Goal: Navigation & Orientation: Find specific page/section

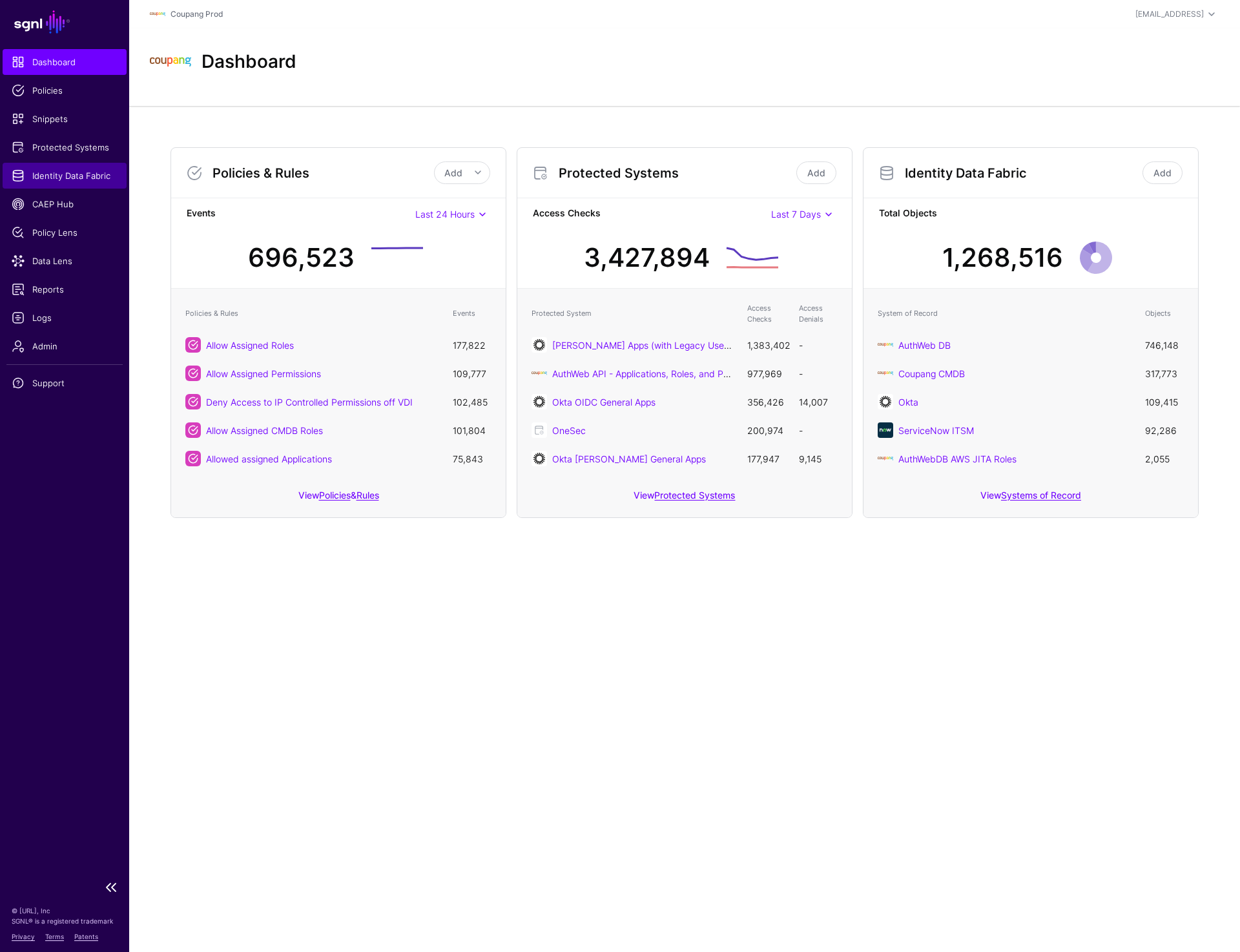
click at [71, 177] on span "Identity Data Fabric" at bounding box center [64, 176] width 106 height 13
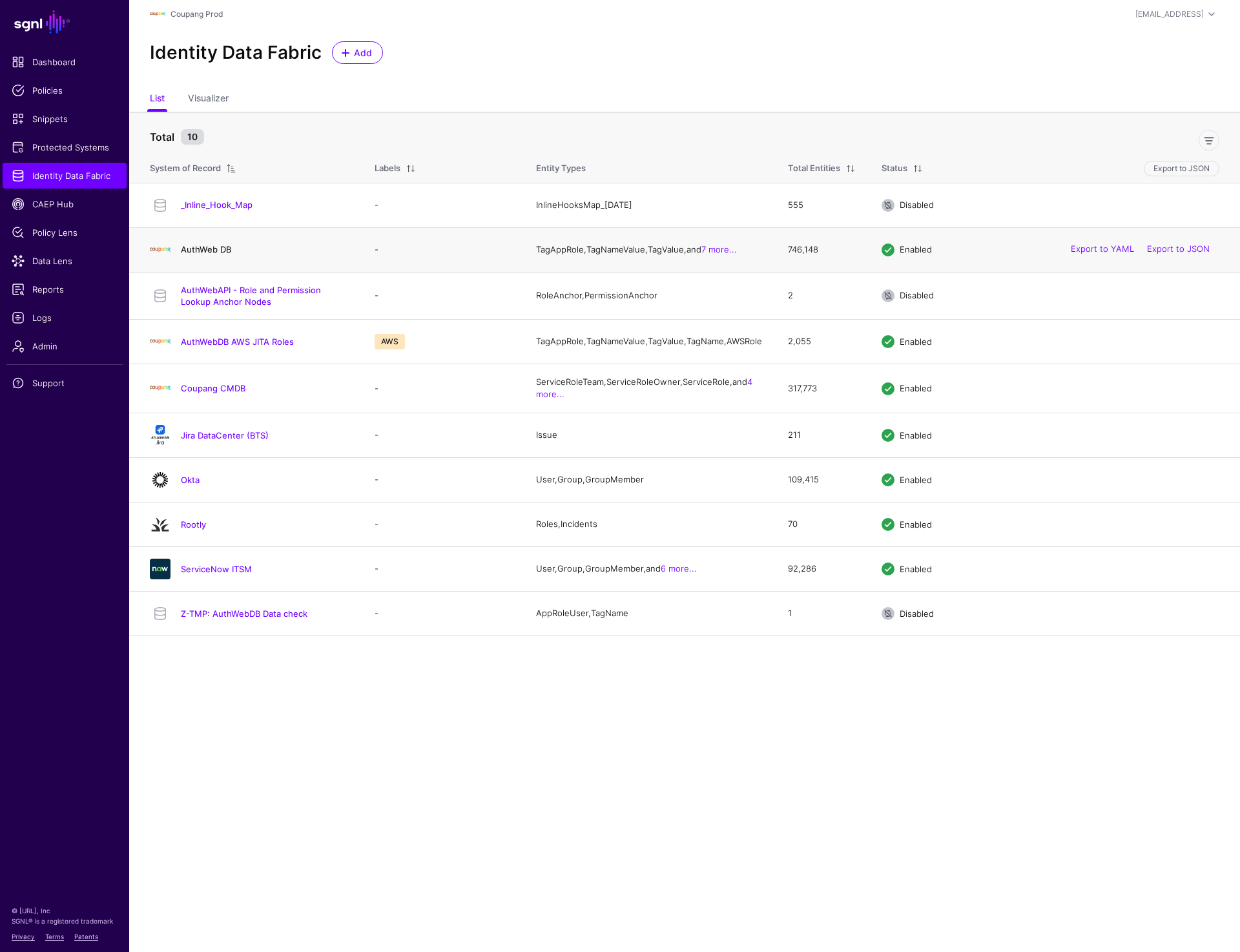
click at [224, 254] on link "AuthWeb DB" at bounding box center [206, 249] width 51 height 10
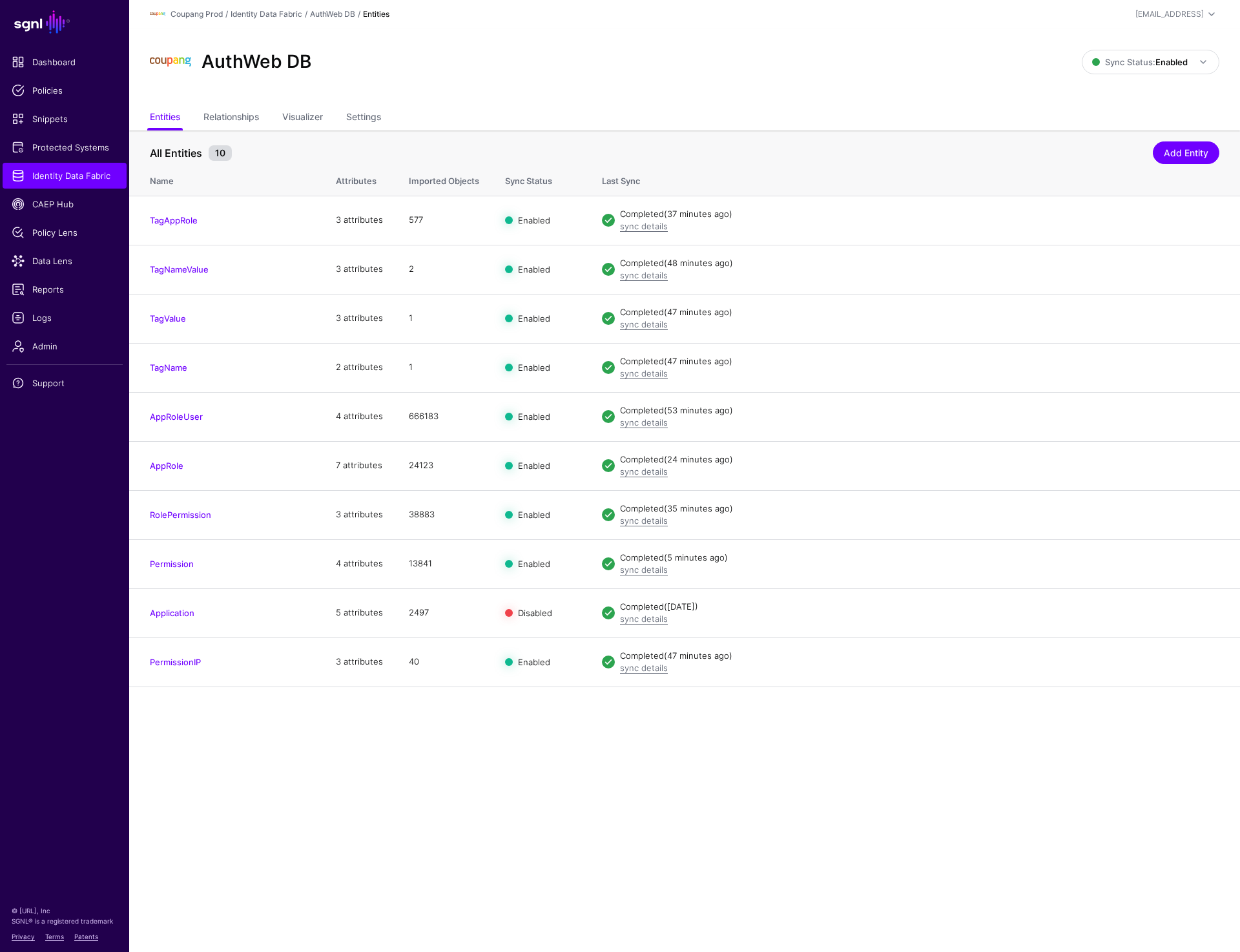
click at [648, 42] on div "AuthWeb DB" at bounding box center [615, 63] width 942 height 42
